Goal: Transaction & Acquisition: Subscribe to service/newsletter

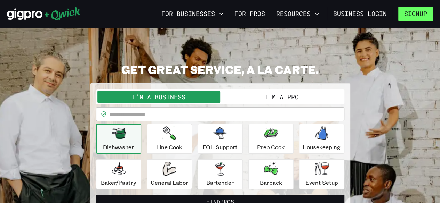
click at [410, 14] on button "Signup" at bounding box center [415, 14] width 35 height 15
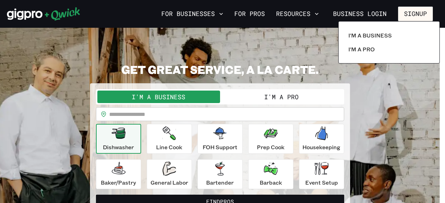
click at [219, 65] on div at bounding box center [222, 101] width 445 height 203
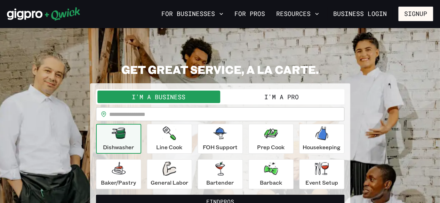
click at [70, 14] on icon at bounding box center [62, 14] width 35 height 14
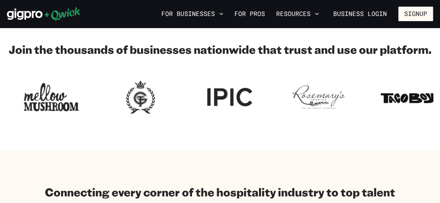
scroll to position [243, 0]
